Goal: Find specific page/section: Find specific page/section

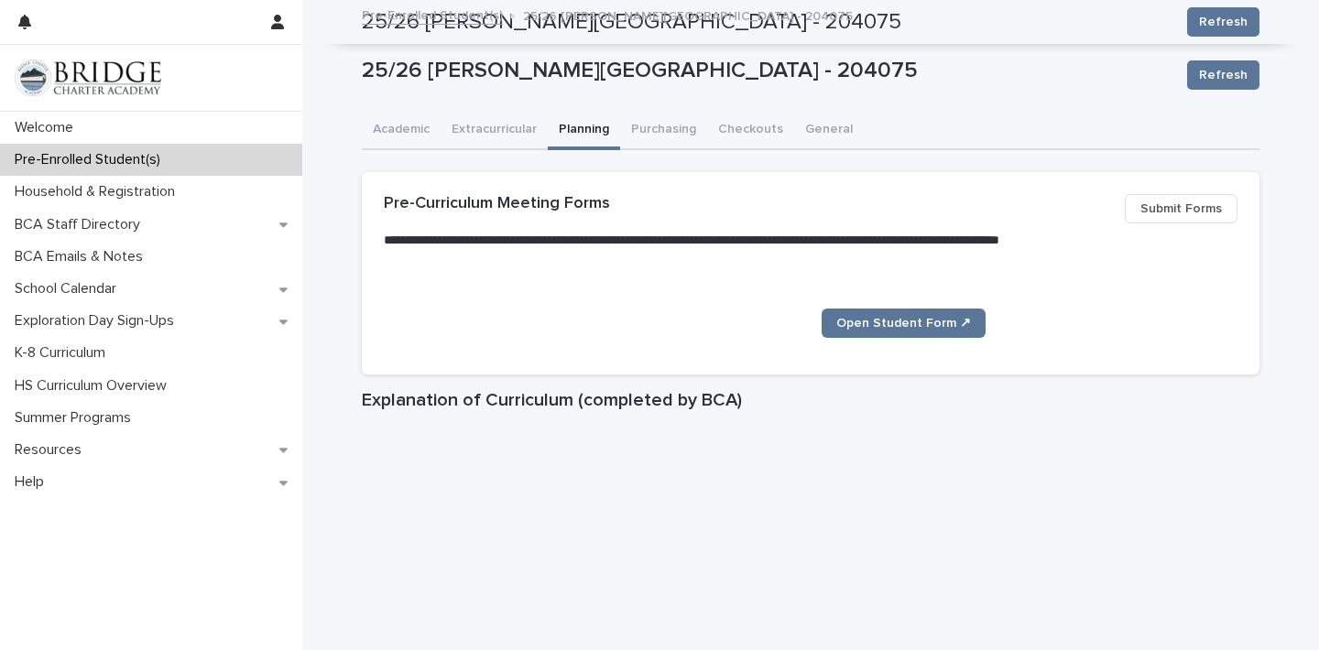
scroll to position [1001, 0]
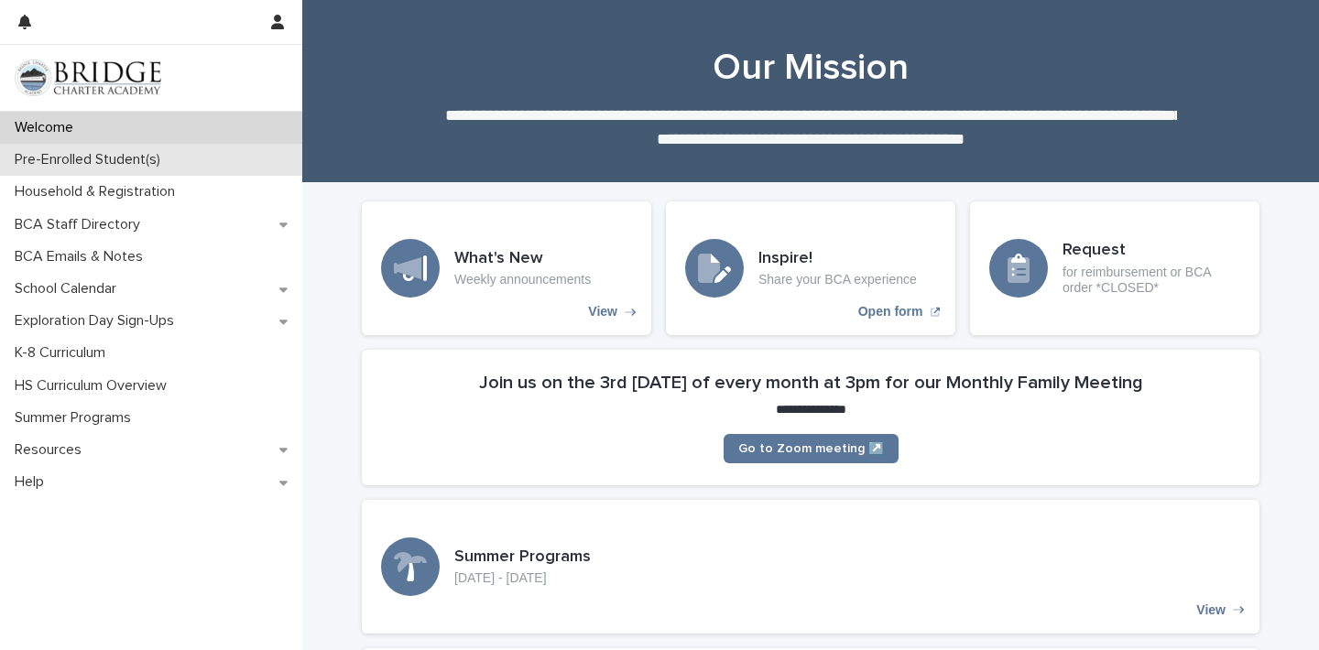
click at [111, 158] on p "Pre-Enrolled Student(s)" at bounding box center [91, 159] width 168 height 17
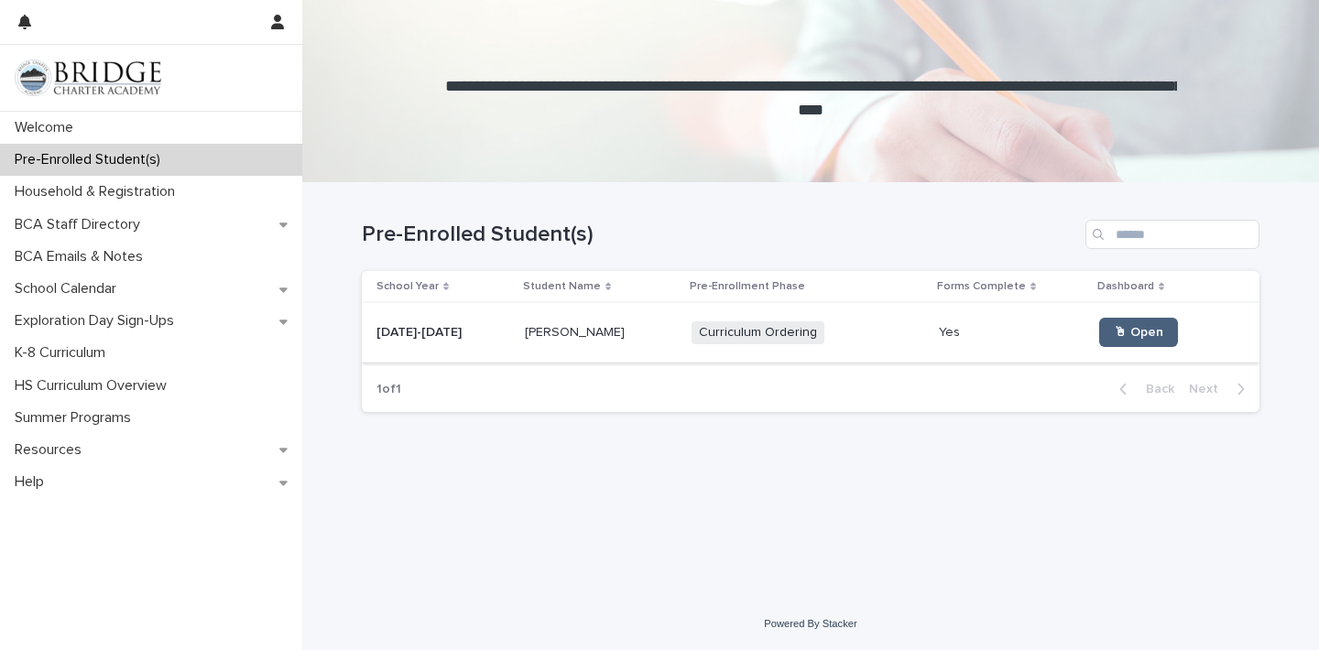
click at [1114, 336] on span "🖱 Open" at bounding box center [1138, 332] width 49 height 13
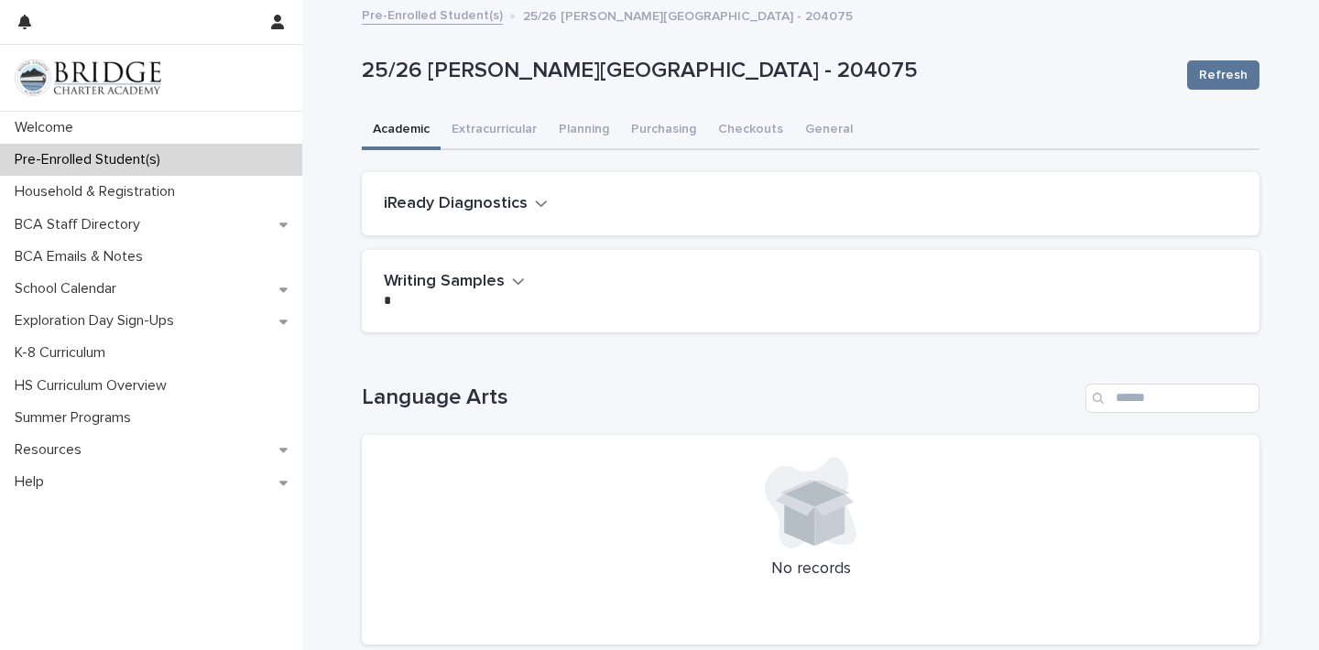
scroll to position [24, 0]
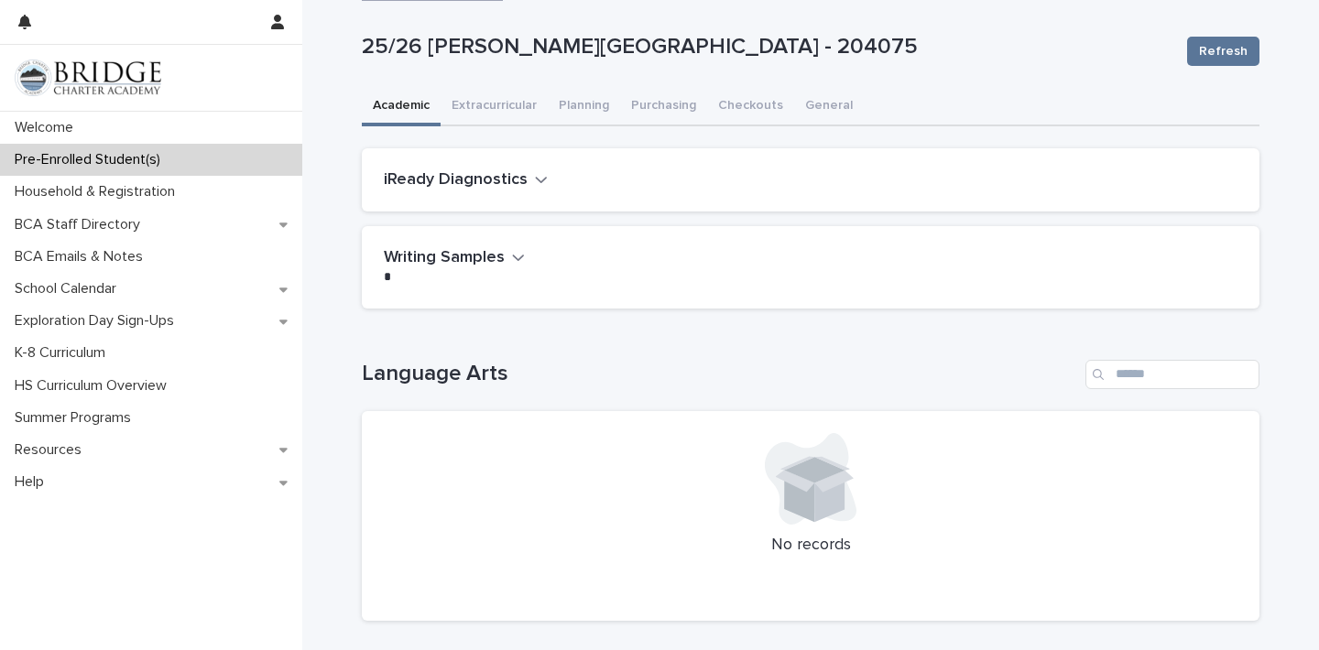
click at [581, 111] on button "Planning" at bounding box center [584, 107] width 72 height 38
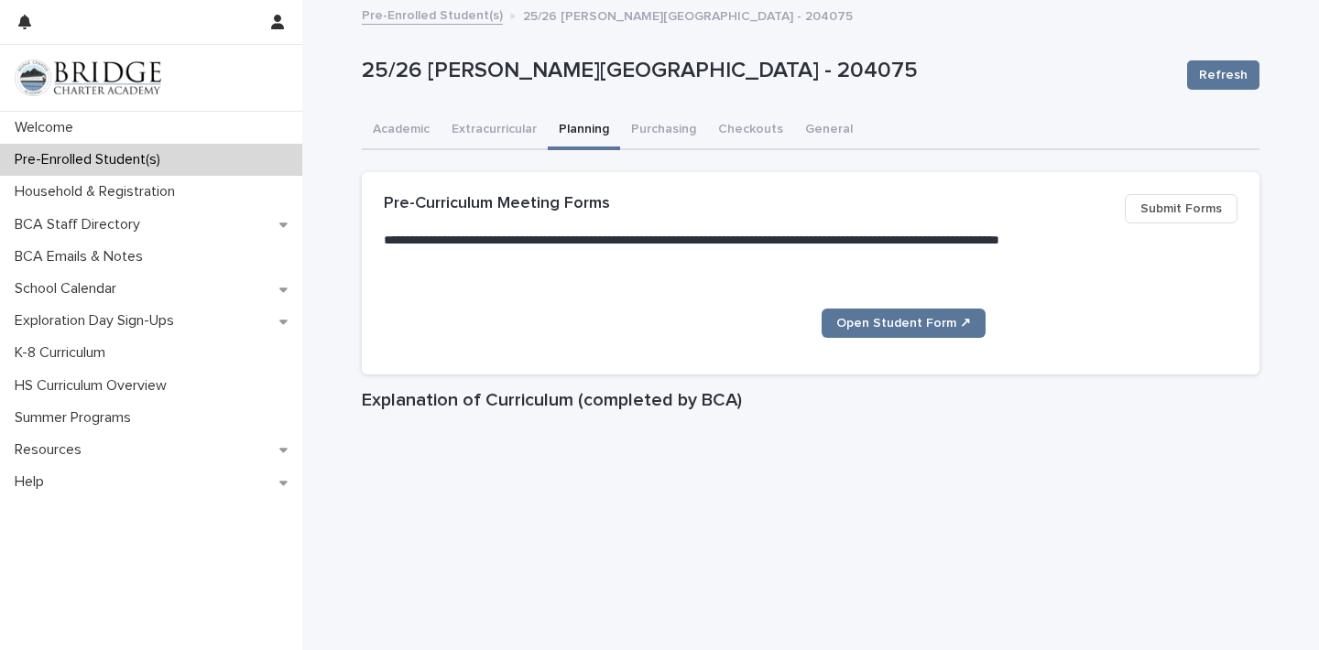
scroll to position [851, 0]
